Goal: Task Accomplishment & Management: Use online tool/utility

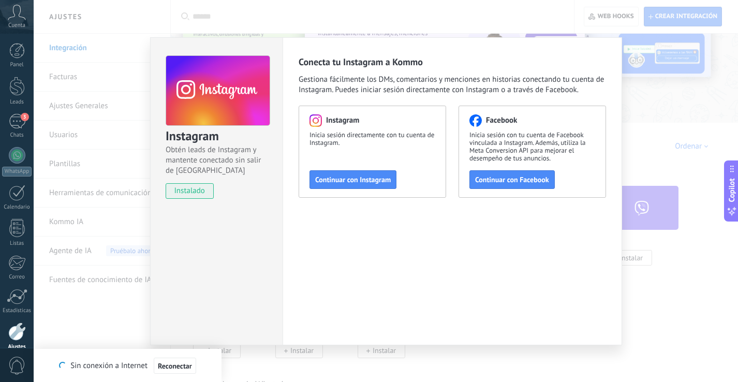
click at [690, 288] on div "Instagram Obtén leads de Instagram y mantente conectado sin salir de Kommo inst…" at bounding box center [386, 191] width 705 height 382
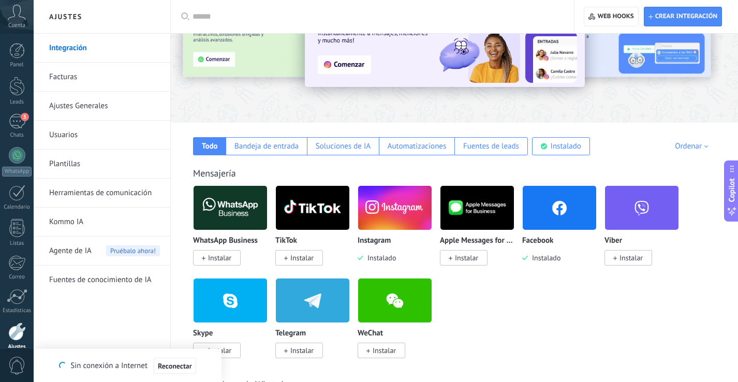
click at [385, 227] on img at bounding box center [395, 208] width 74 height 50
click at [382, 209] on img at bounding box center [395, 208] width 74 height 50
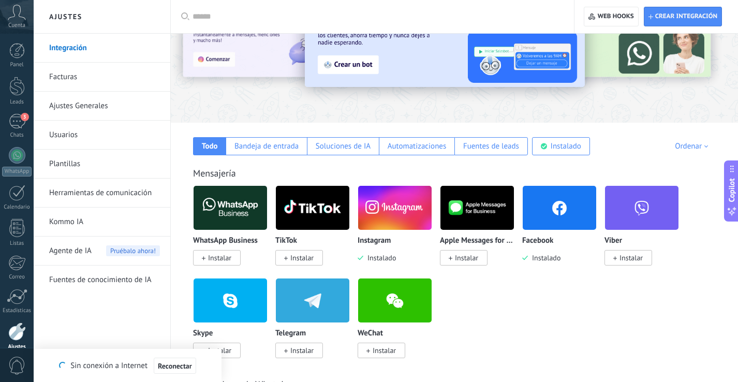
click at [382, 209] on img at bounding box center [395, 208] width 74 height 50
click at [372, 224] on img at bounding box center [395, 208] width 74 height 50
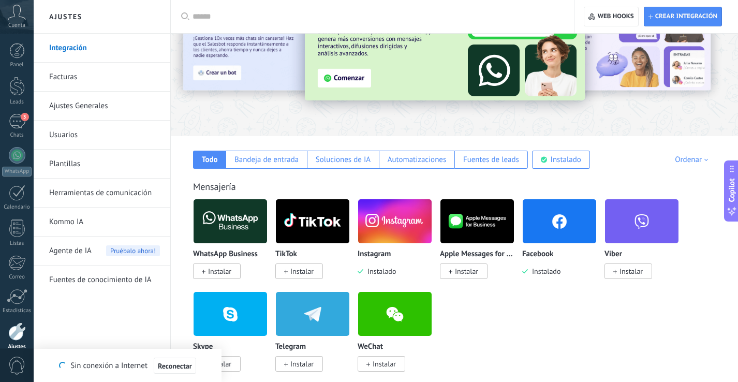
scroll to position [65, 0]
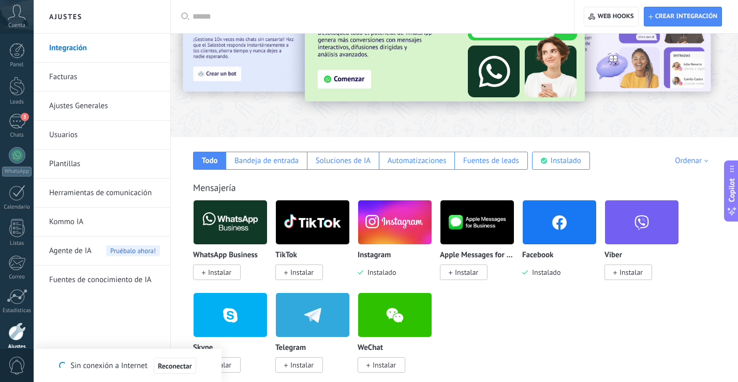
click at [375, 240] on img at bounding box center [395, 222] width 74 height 50
click at [492, 320] on div "WhatsApp Business Instalar TikTok Instalar Instagram Instalado Apple Messages f…" at bounding box center [460, 292] width 534 height 185
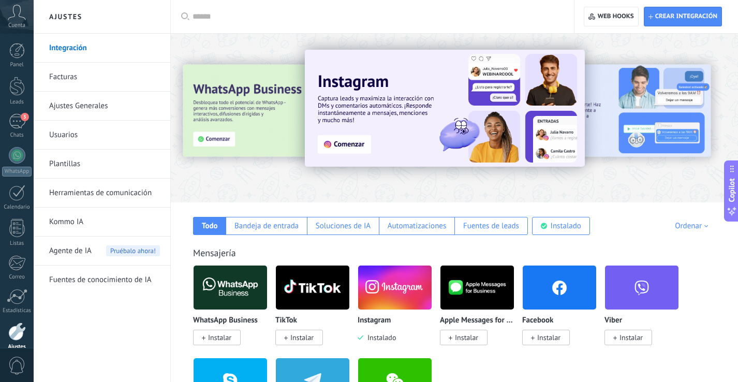
click at [387, 304] on img at bounding box center [395, 287] width 74 height 50
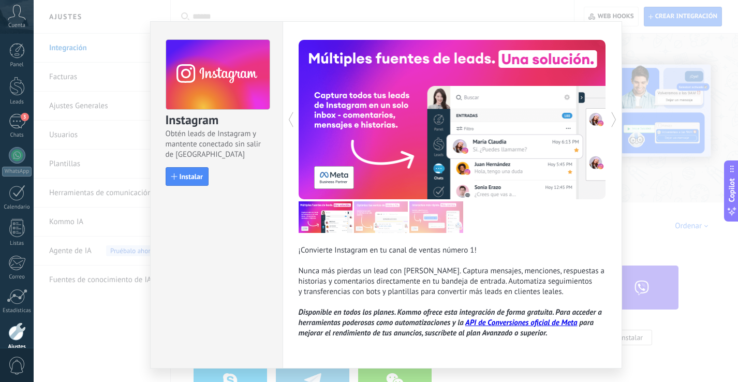
scroll to position [3, 0]
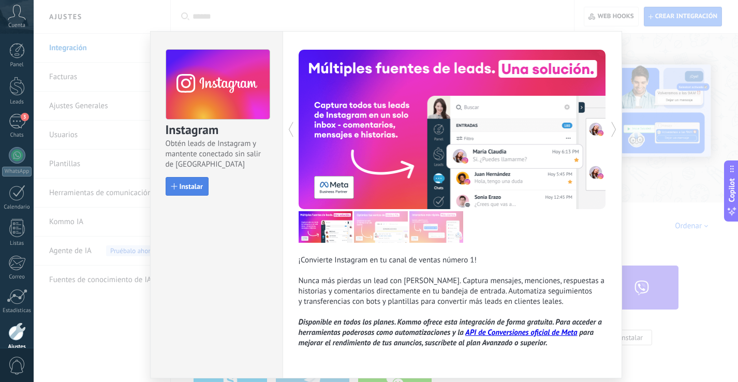
click at [181, 192] on button "Instalar" at bounding box center [187, 186] width 43 height 19
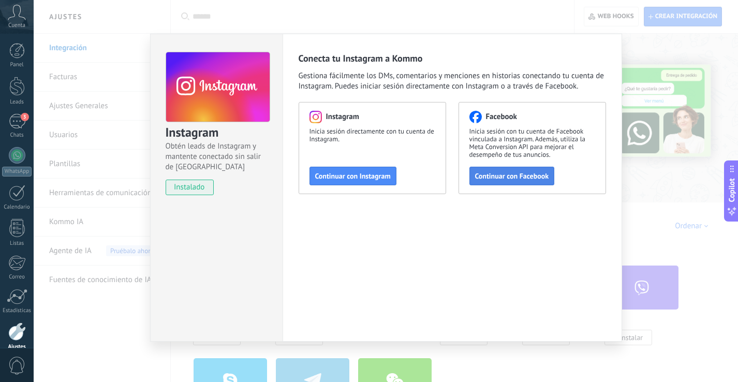
click at [502, 178] on span "Continuar con Facebook" at bounding box center [512, 175] width 74 height 7
